Goal: Task Accomplishment & Management: Use online tool/utility

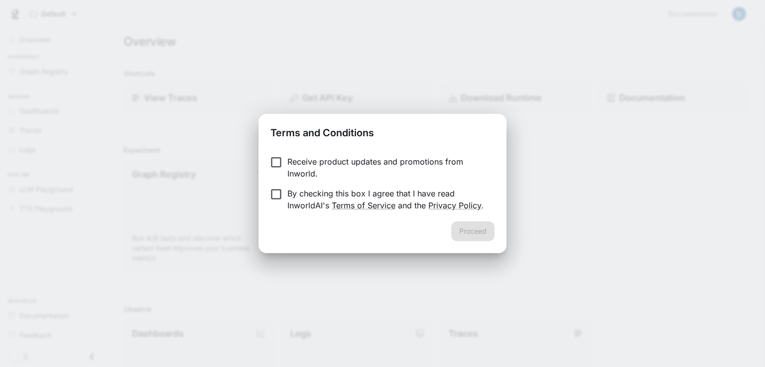
click at [304, 181] on form "Receive product updates and promotions from Inworld. By checking this box I agr…" at bounding box center [382, 184] width 224 height 56
click at [288, 174] on p "Receive product updates and promotions from Inworld." at bounding box center [386, 168] width 199 height 24
click at [463, 239] on button "Proceed" at bounding box center [472, 232] width 43 height 20
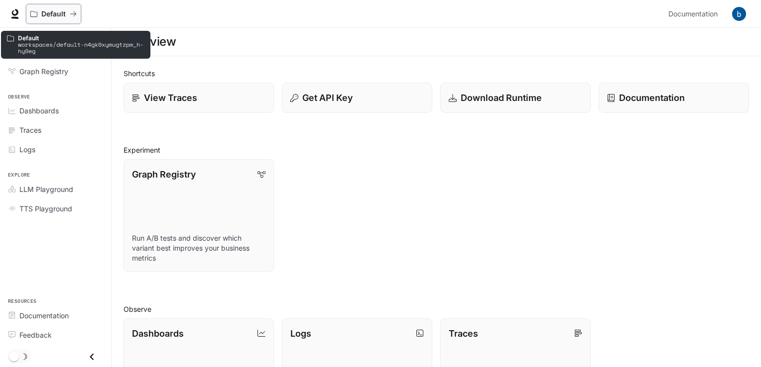
click at [64, 12] on p "Default" at bounding box center [53, 14] width 24 height 8
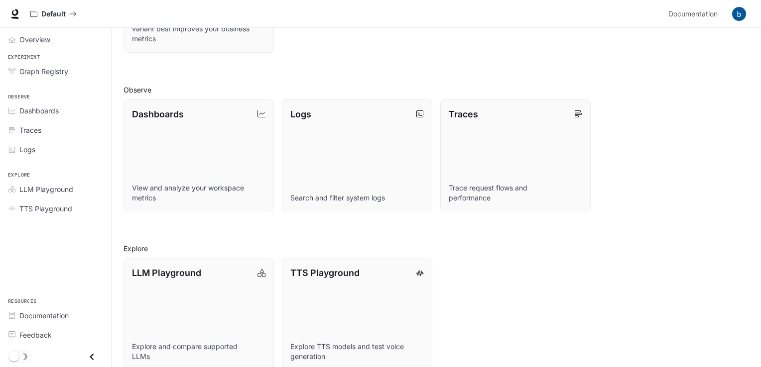
scroll to position [234, 0]
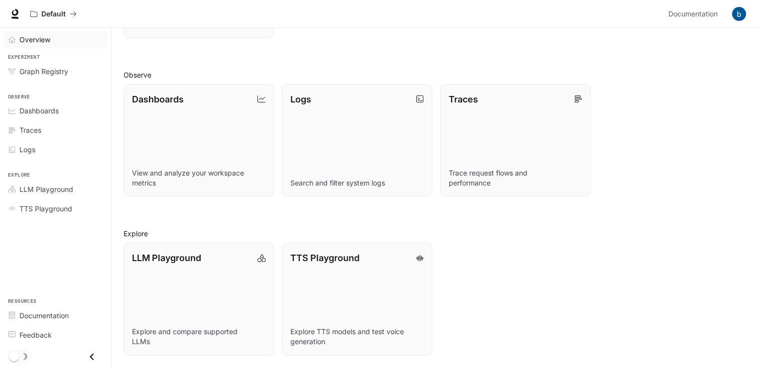
click at [41, 40] on span "Overview" at bounding box center [34, 39] width 31 height 10
click at [721, 179] on div "Dashboards View and analyze your workspace metrics Logs Search and filter syste…" at bounding box center [431, 136] width 633 height 121
click at [76, 38] on div "Overview" at bounding box center [60, 39] width 83 height 10
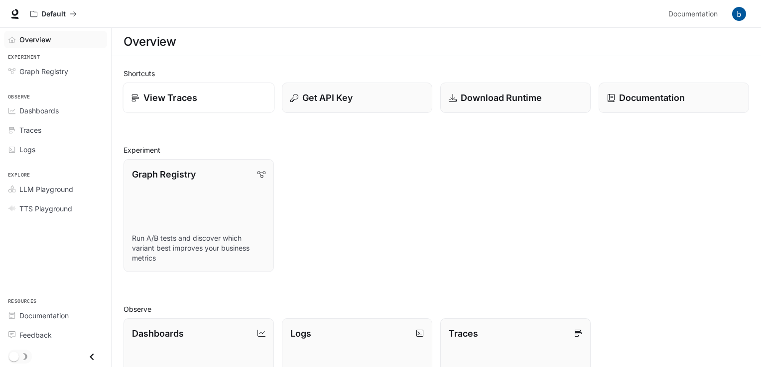
click at [219, 108] on link "View Traces" at bounding box center [198, 98] width 152 height 31
